Goal: Transaction & Acquisition: Purchase product/service

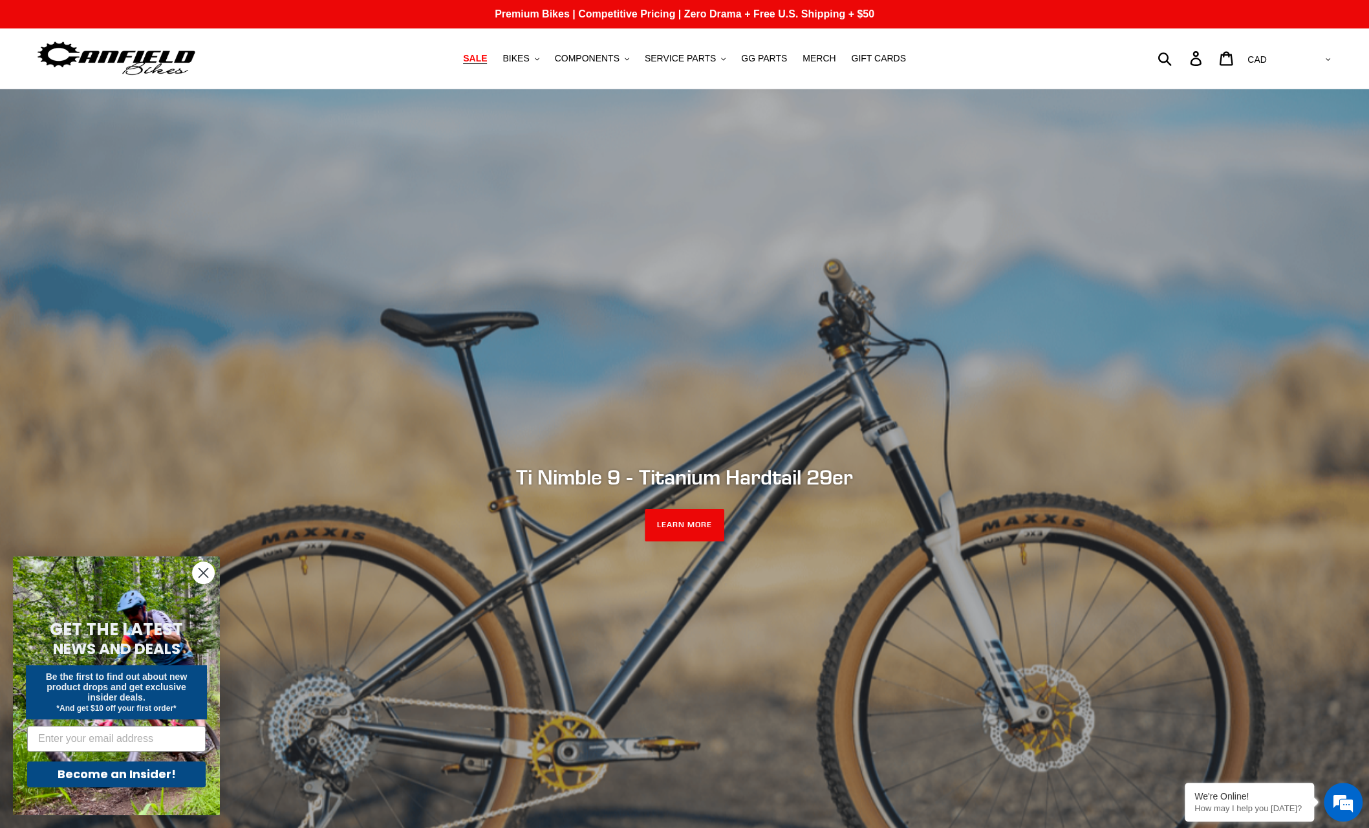
click at [487, 61] on span "SALE" at bounding box center [475, 58] width 24 height 11
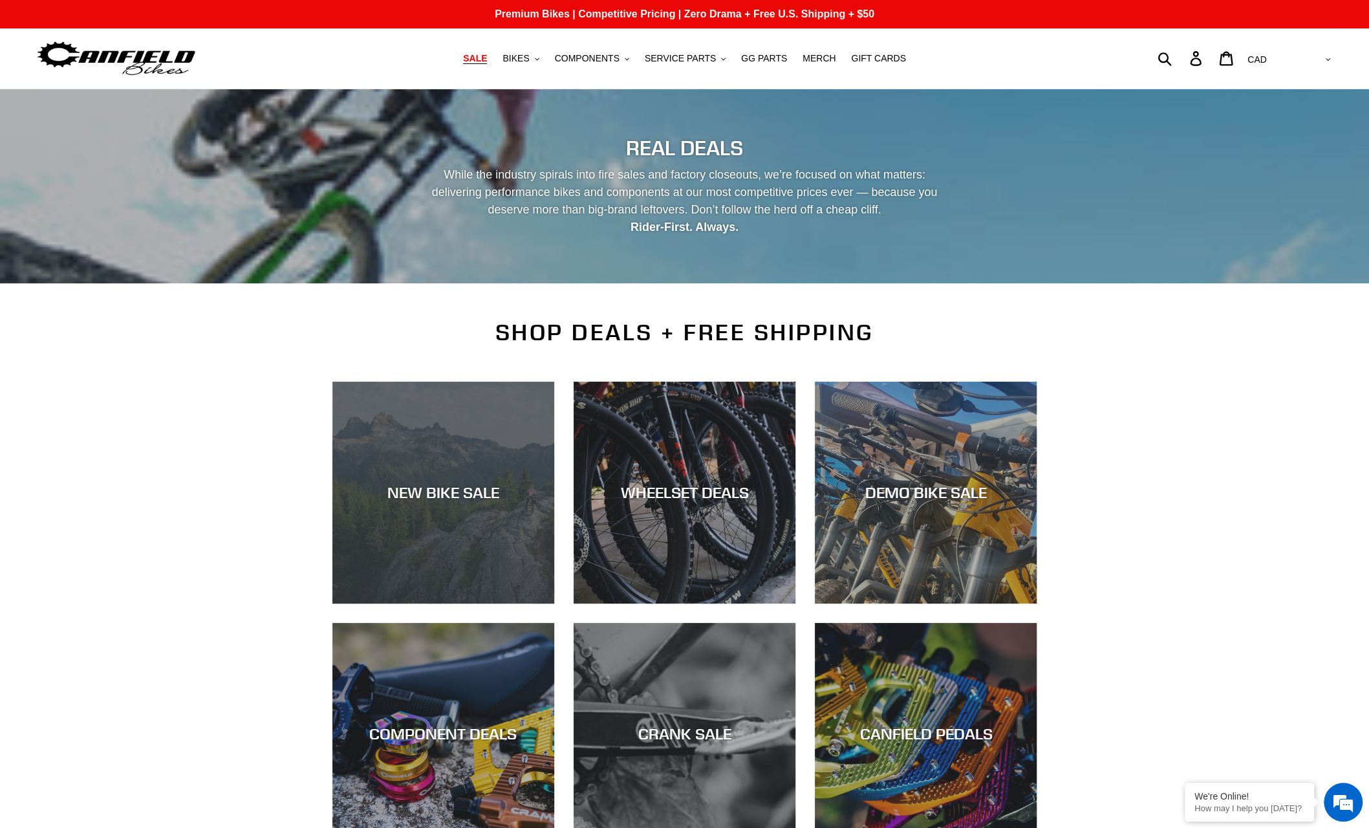
click at [465, 603] on div "NEW BIKE SALE" at bounding box center [443, 603] width 222 height 0
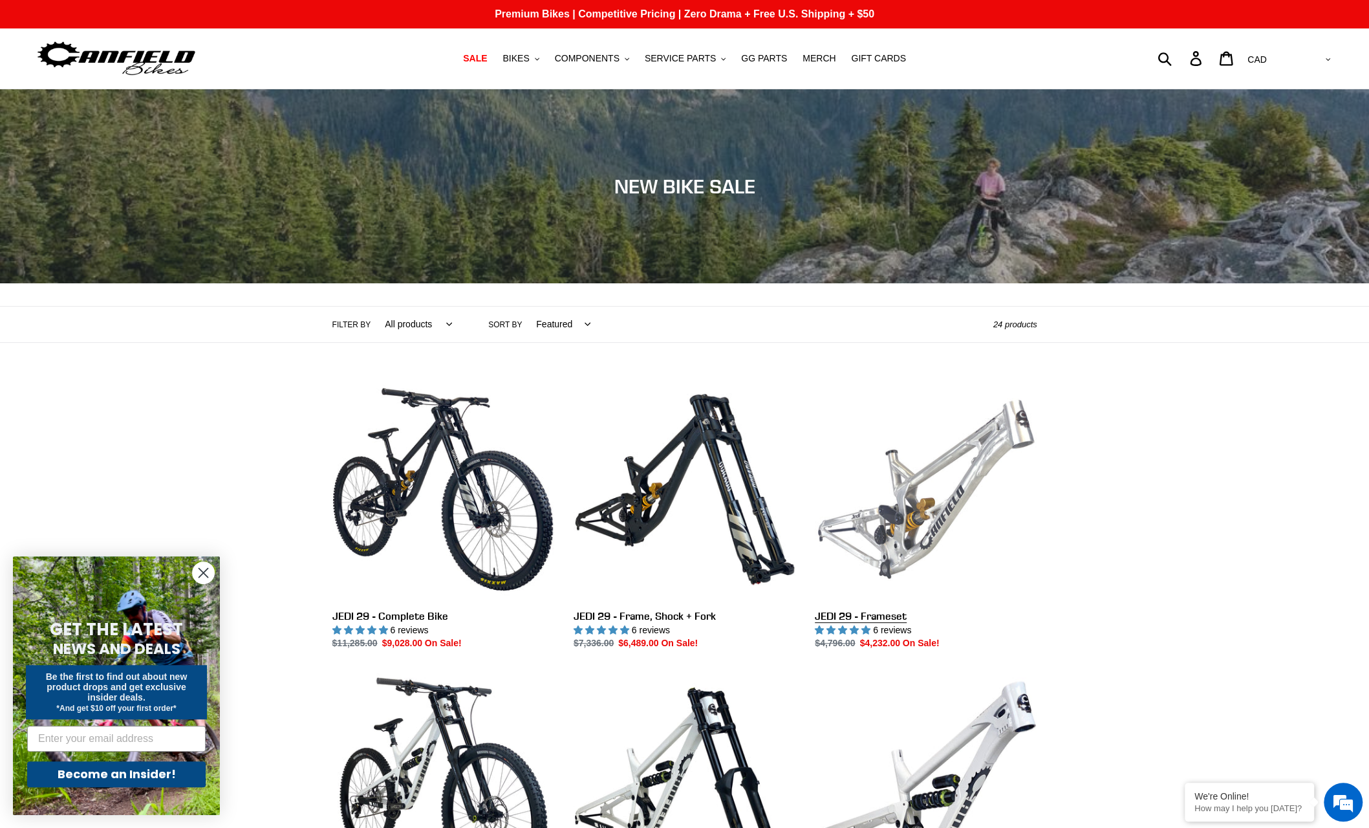
click at [916, 531] on link "JEDI 29 - Frameset" at bounding box center [926, 514] width 222 height 272
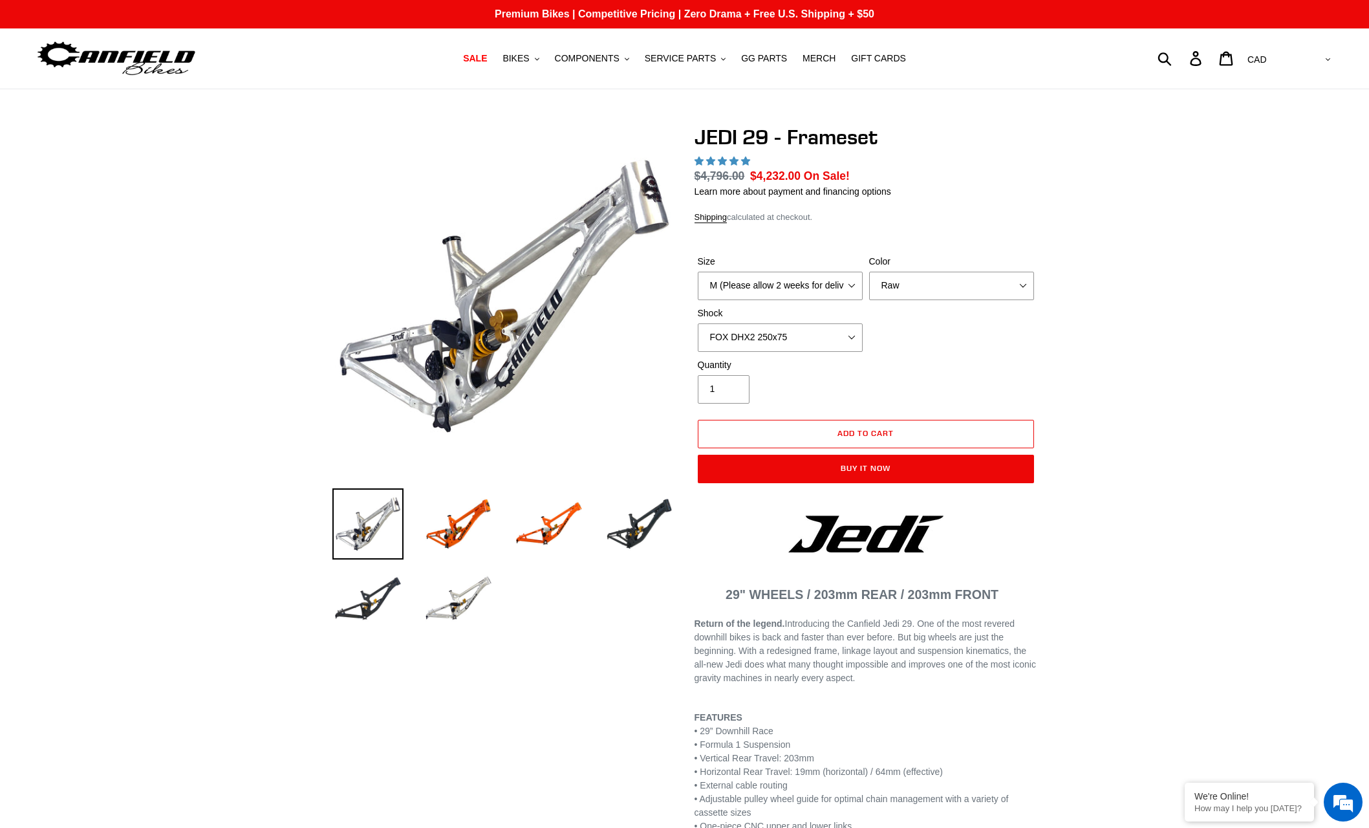
click at [698, 272] on select "M (Please allow 2 weeks for delivery) L (Please allow 2 weeks for delivery) XL" at bounding box center [780, 286] width 165 height 28
select select "highest-rating"
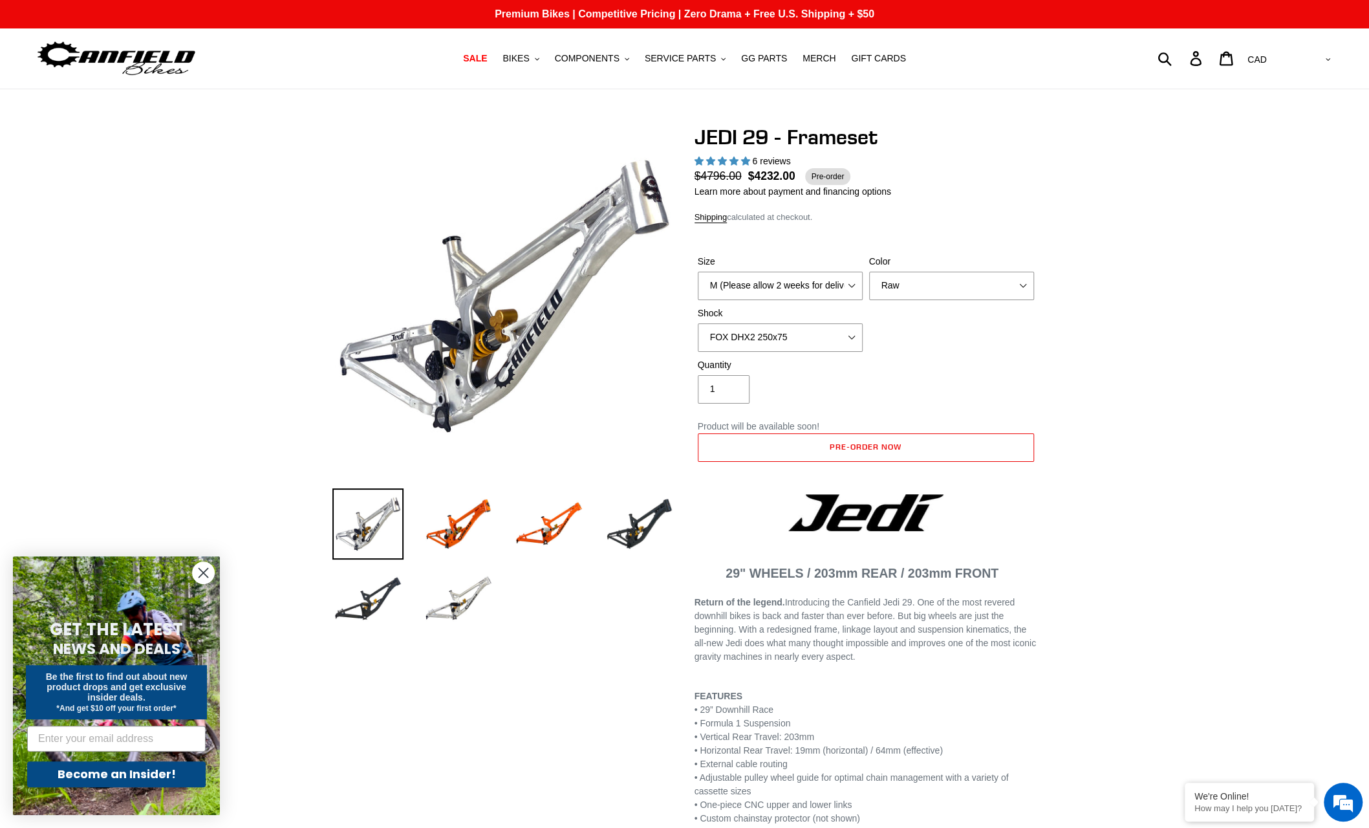
select select "L (Please allow 2 weeks for delivery)"
click option "L (Please allow 2 weeks for delivery)" at bounding box center [0, 0] width 0 height 0
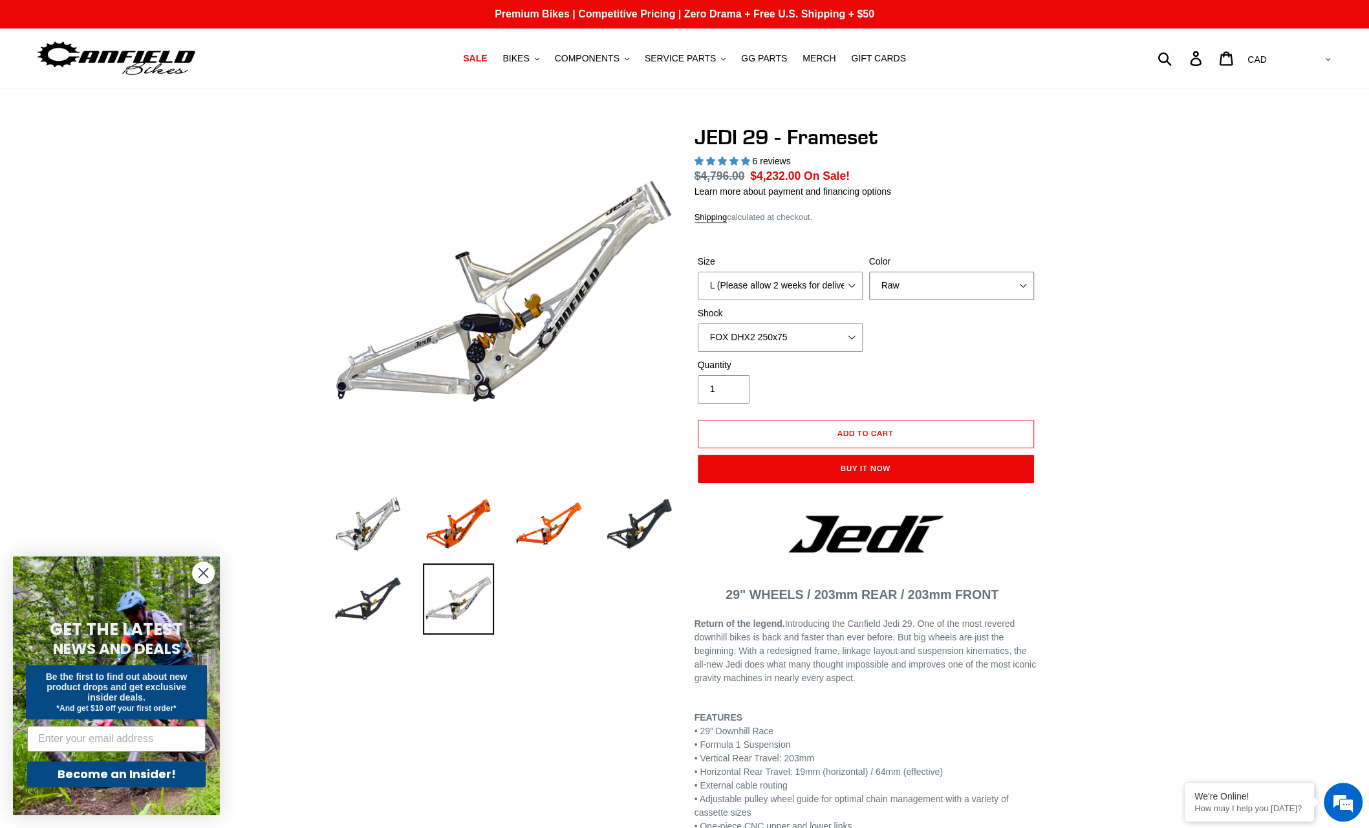
click at [869, 272] on select "Orange Raw Stealth Black" at bounding box center [951, 286] width 165 height 28
click option "Orange" at bounding box center [0, 0] width 0 height 0
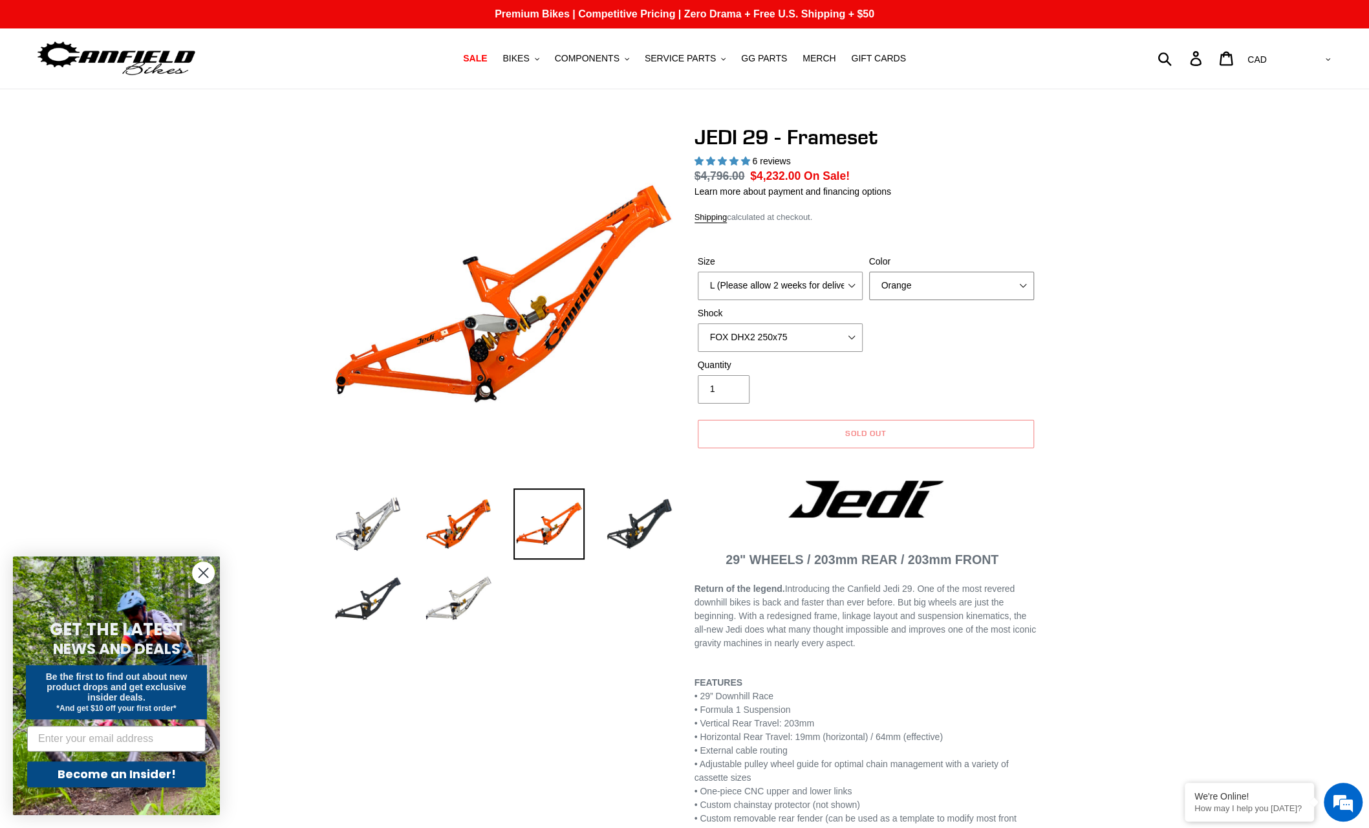
click at [869, 272] on select "Orange Raw Stealth Black" at bounding box center [951, 286] width 165 height 28
select select "Raw"
click option "Raw" at bounding box center [0, 0] width 0 height 0
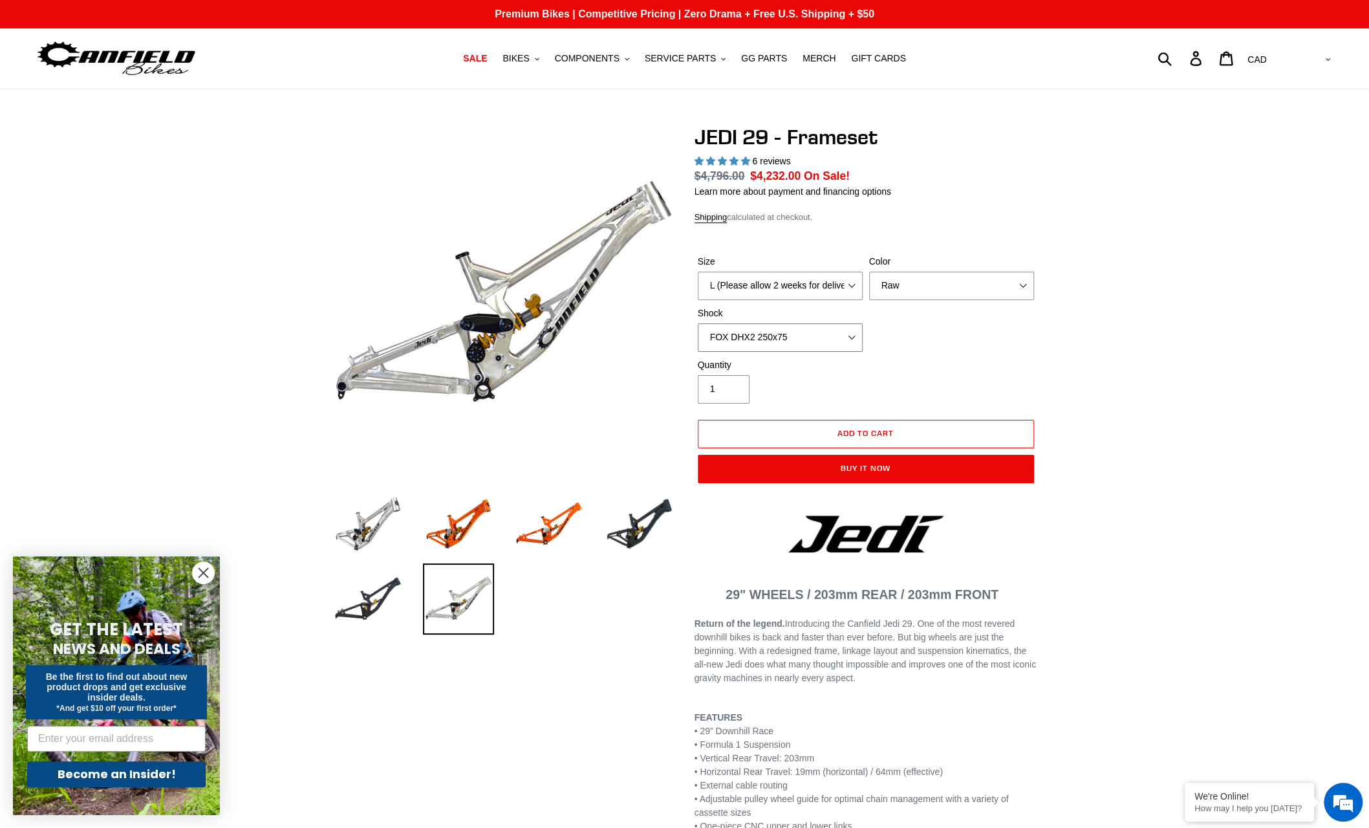
click at [698, 323] on select "No Shock FOX DHX2 250x75 RockShox Vivid Ultimate DH 250x75 EXT e-Storia LOX V3" at bounding box center [780, 337] width 165 height 28
click option "No Shock" at bounding box center [0, 0] width 0 height 0
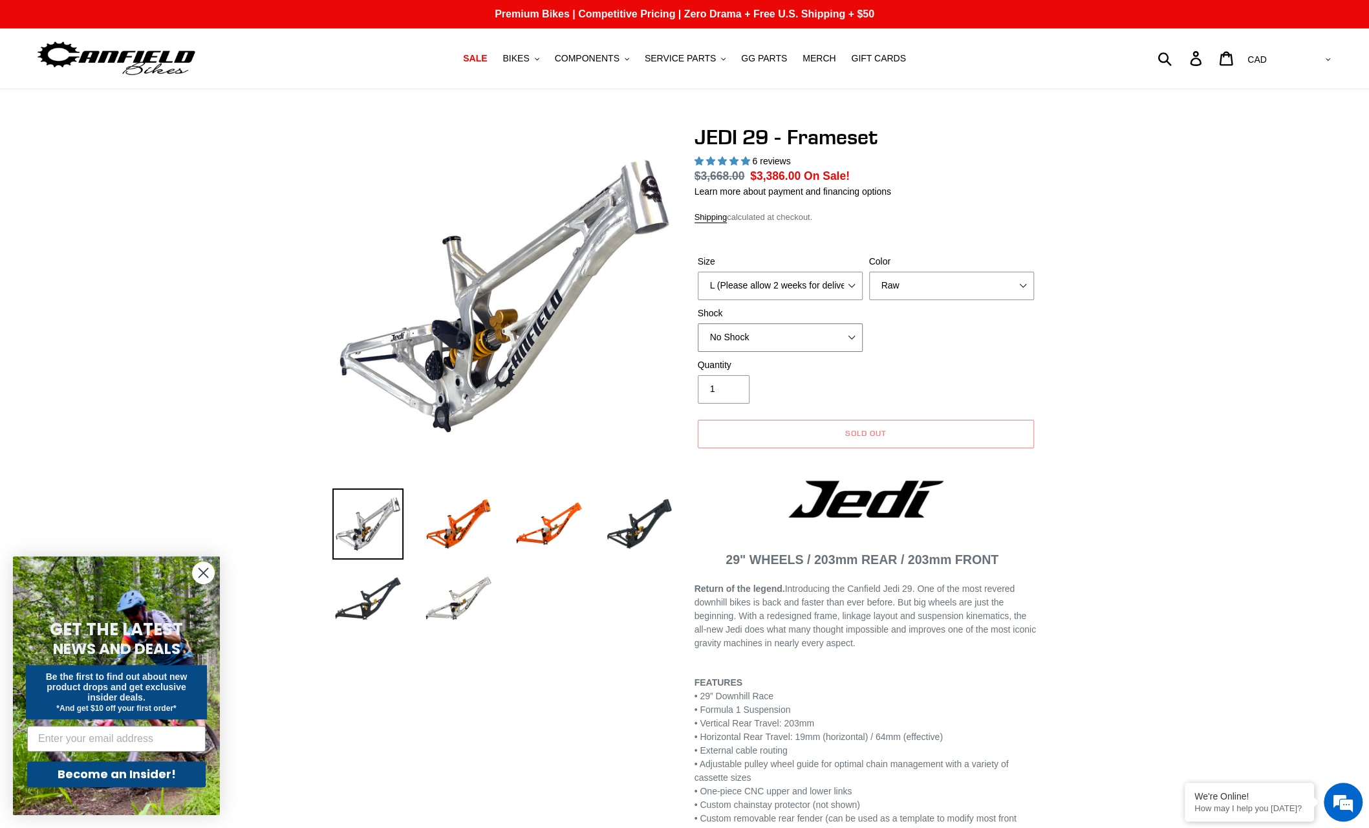
click at [698, 323] on select "No Shock FOX DHX2 250x75 RockShox Vivid Ultimate DH 250x75 EXT e-Storia LOX V3" at bounding box center [780, 337] width 165 height 28
click option "FOX DHX2 250x75" at bounding box center [0, 0] width 0 height 0
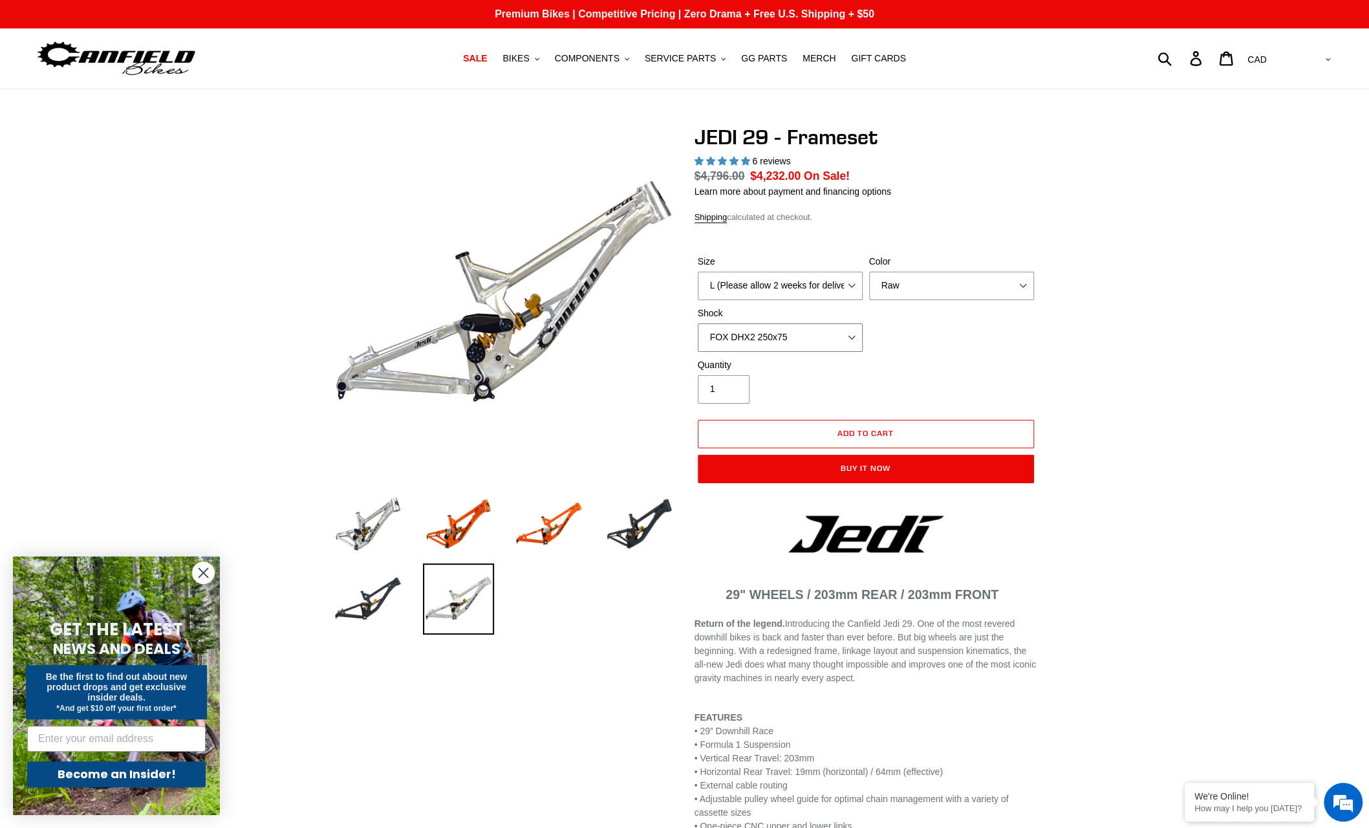
click at [698, 323] on select "No Shock FOX DHX2 250x75 RockShox Vivid Ultimate DH 250x75 EXT e-Storia LOX V3" at bounding box center [780, 337] width 165 height 28
select select "No Shock"
click option "No Shock" at bounding box center [0, 0] width 0 height 0
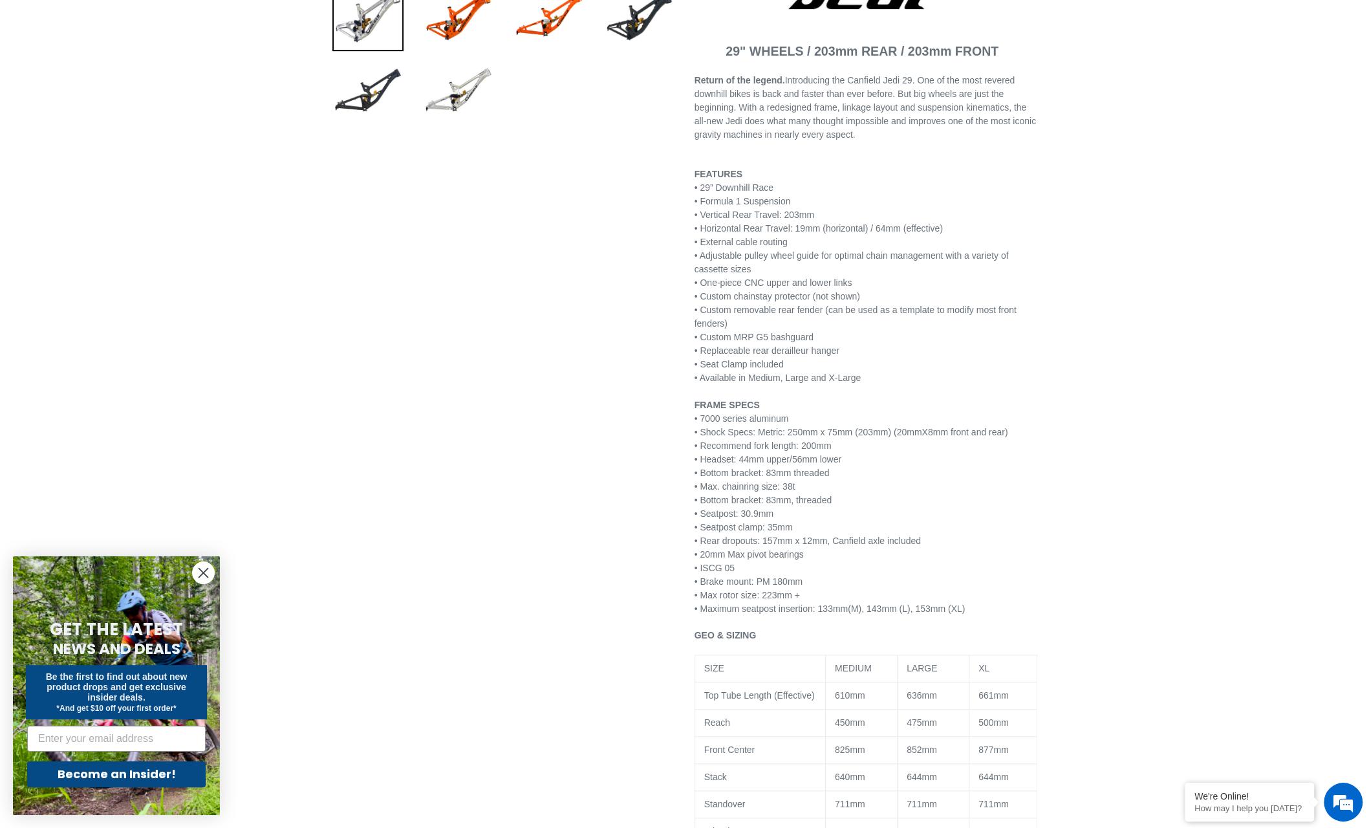
scroll to position [269, 0]
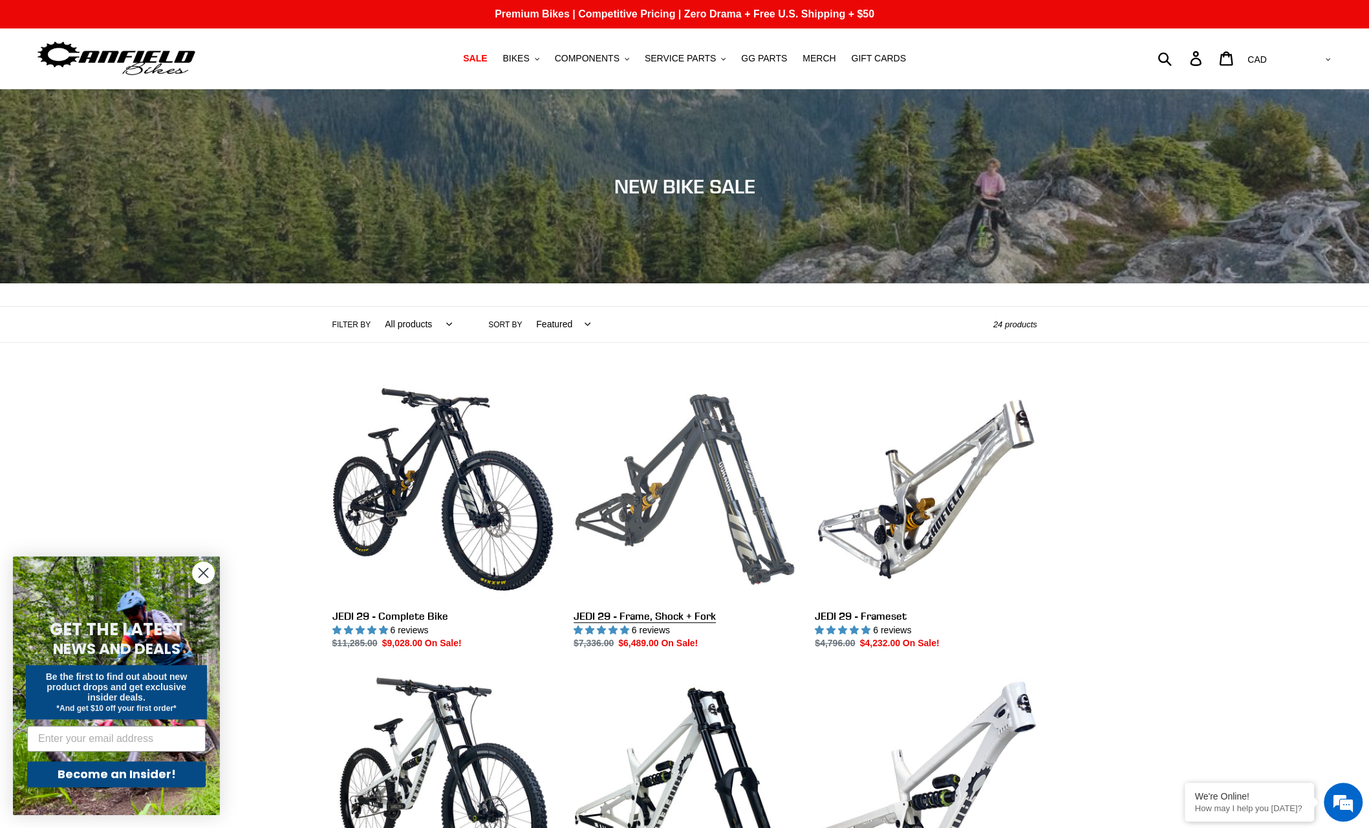
click at [717, 487] on link "JEDI 29 - Frame, Shock + Fork" at bounding box center [684, 514] width 222 height 272
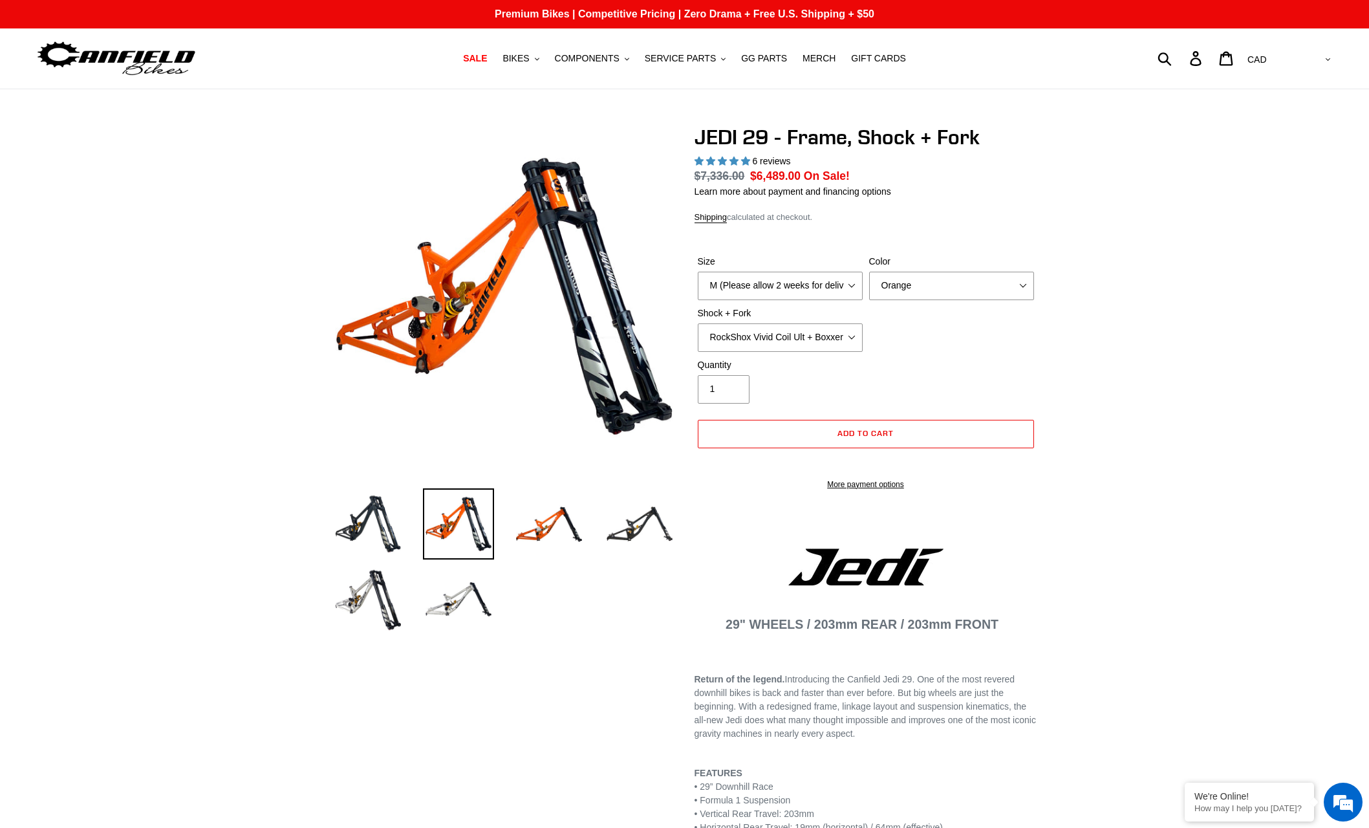
select select "L (Please allow 2 weeks for delivery)"
click option "L (Please allow 2 weeks for delivery)" at bounding box center [0, 0] width 0 height 0
click at [921, 292] on select "Orange Stealth Black Raw" at bounding box center [951, 286] width 165 height 28
select select "highest-rating"
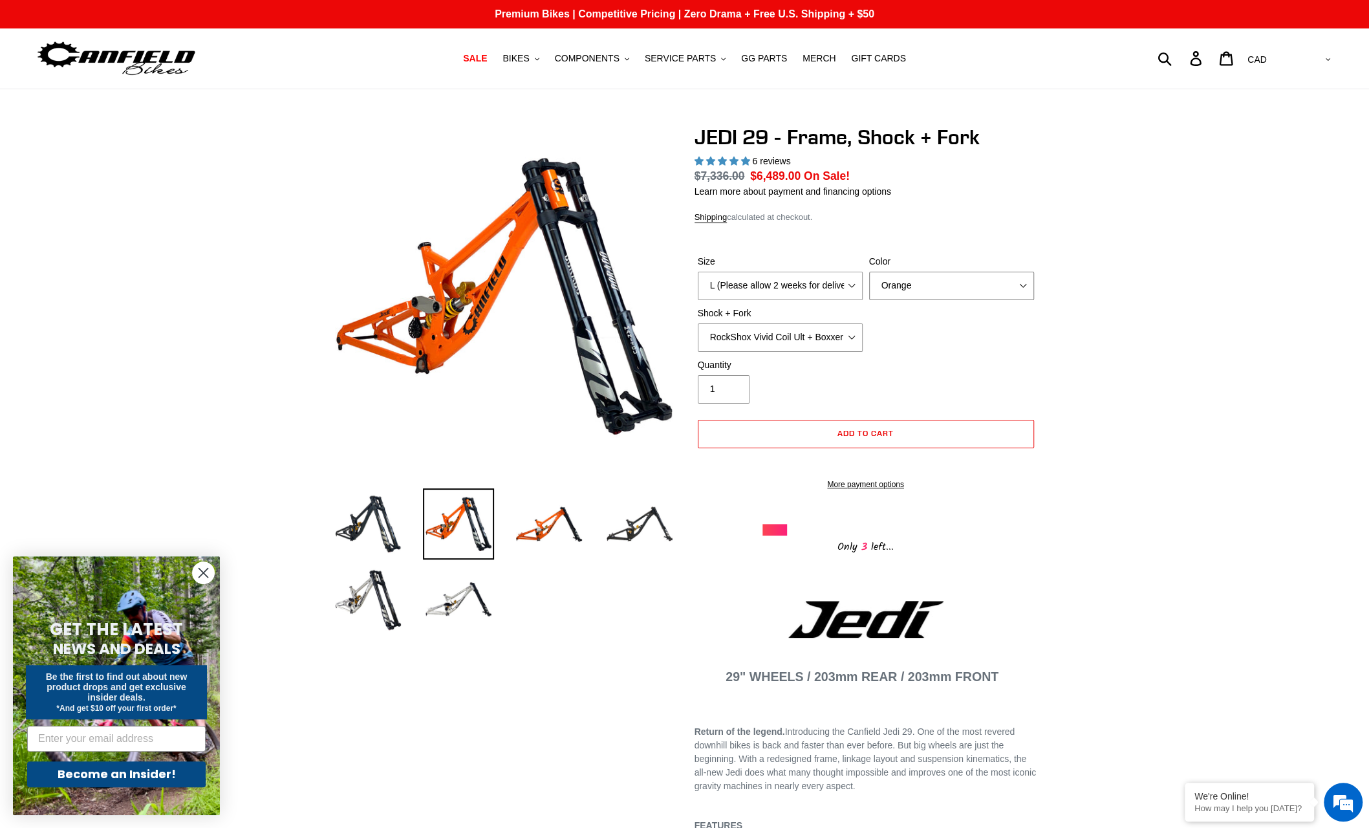
select select "Raw"
click option "Raw" at bounding box center [0, 0] width 0 height 0
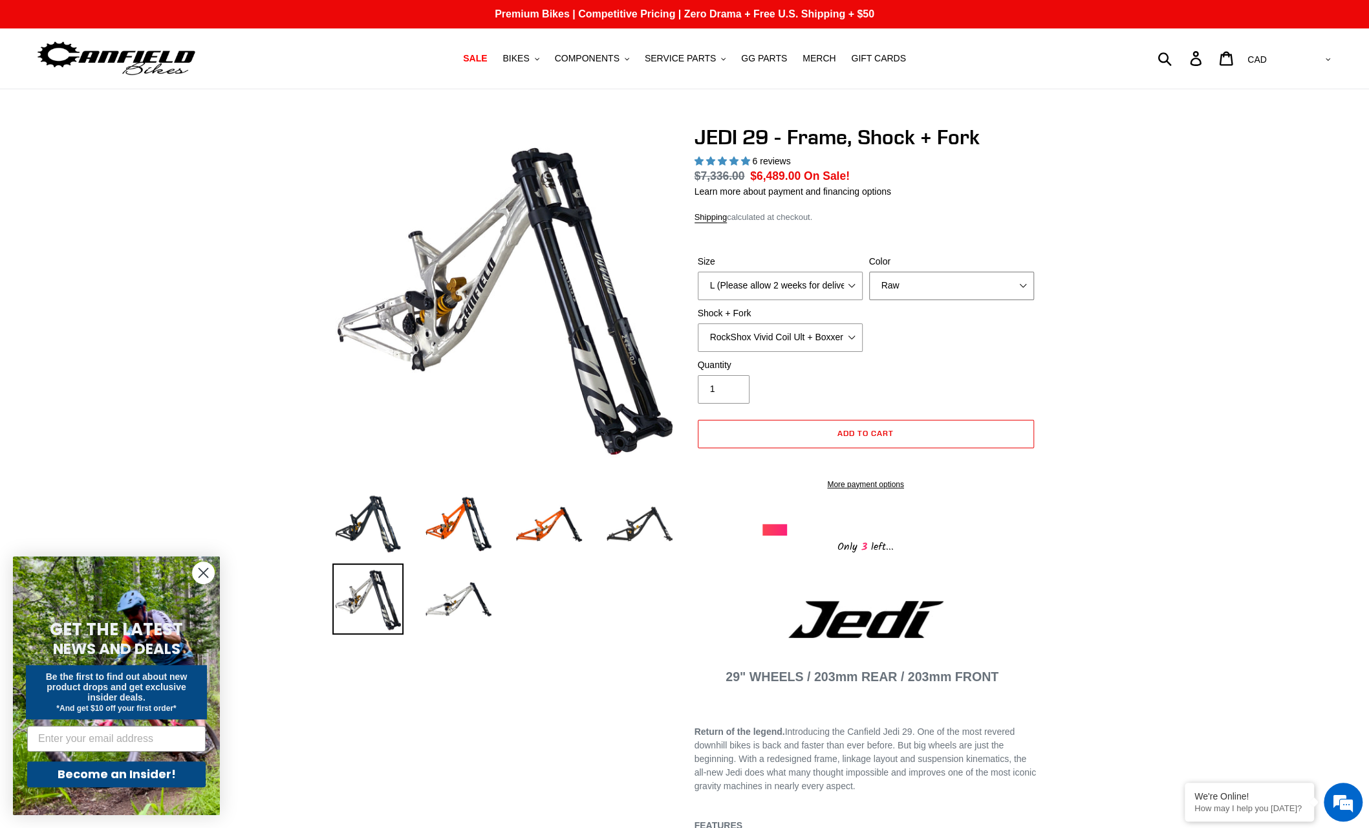
click at [815, 336] on select "RockShox Vivid Coil Ult + Boxxer RC2 C3 Ult Fox DHX2 250x75 + Fox 40 Float Grip…" at bounding box center [780, 337] width 165 height 28
click option "Fox DHX2 250x75 + Fox 40 Float Grip2" at bounding box center [0, 0] width 0 height 0
click at [698, 323] on select "RockShox Vivid Coil Ult + Boxxer RC2 C3 Ult Fox DHX2 250x75 + Fox 40 Float Grip…" at bounding box center [780, 337] width 165 height 28
select select "EXT Storia LOK V3 + EXT Vaia 200"
click option "EXT Storia LOK V3 + EXT Vaia 200" at bounding box center [0, 0] width 0 height 0
